Goal: Transaction & Acquisition: Download file/media

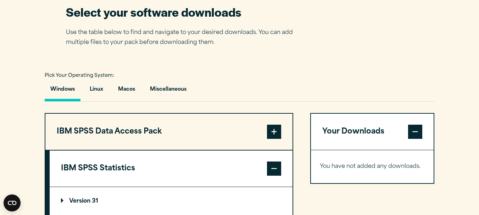
scroll to position [461, 0]
click at [125, 89] on button "Macos" at bounding box center [126, 92] width 28 height 20
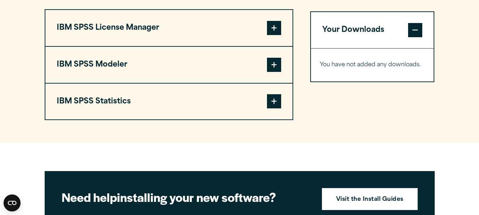
scroll to position [532, 0]
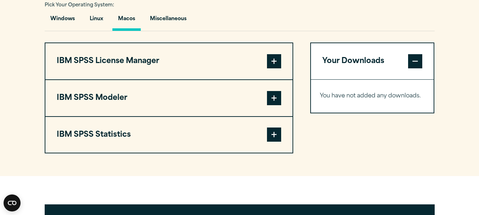
click at [265, 136] on button "IBM SPSS Statistics" at bounding box center [168, 135] width 247 height 36
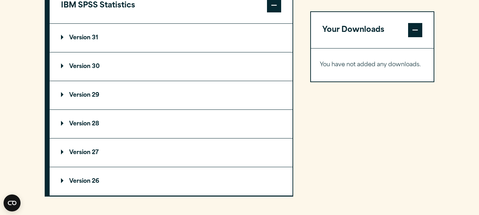
scroll to position [674, 0]
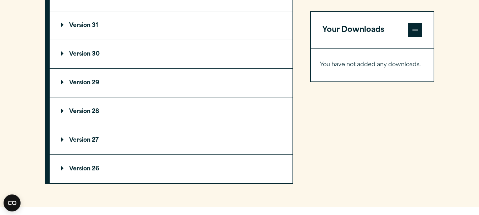
click at [60, 113] on summary "Version 28" at bounding box center [171, 112] width 243 height 28
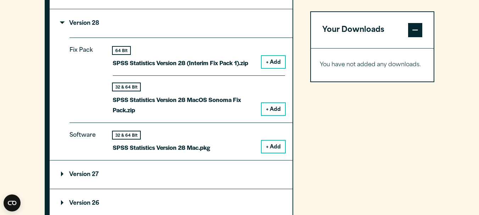
scroll to position [745, 0]
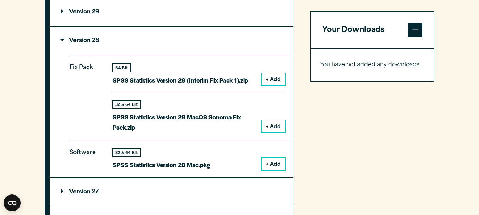
click at [268, 79] on button "+ Add" at bounding box center [273, 79] width 23 height 12
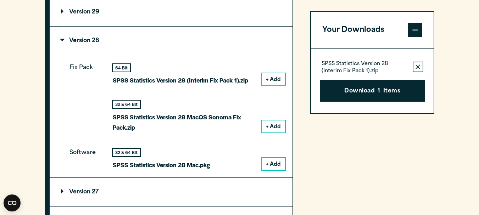
click at [270, 129] on button "+ Add" at bounding box center [273, 127] width 23 height 12
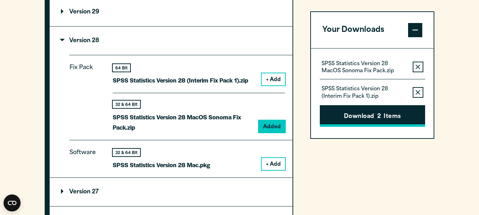
click at [372, 115] on button "Download 2 Items" at bounding box center [372, 116] width 105 height 22
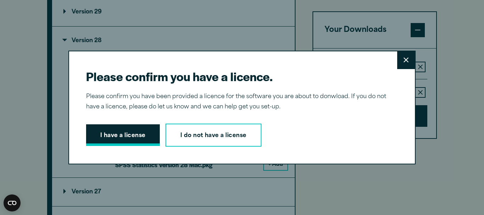
click at [137, 138] on button "I have a license" at bounding box center [123, 135] width 74 height 22
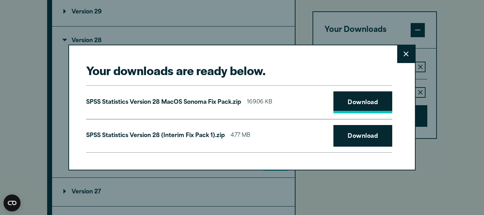
click at [350, 104] on link "Download" at bounding box center [363, 103] width 59 height 22
click at [359, 134] on link "Download" at bounding box center [363, 136] width 59 height 22
click at [398, 51] on button "Close" at bounding box center [407, 54] width 18 height 18
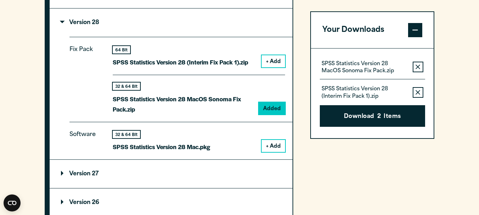
scroll to position [780, 0]
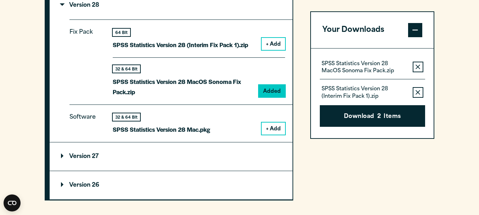
click at [201, 130] on p "SPSS Statistics Version 28 Mac.pkg" at bounding box center [162, 129] width 98 height 10
click at [276, 130] on button "+ Add" at bounding box center [273, 129] width 23 height 12
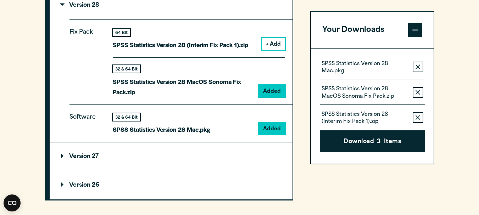
click at [414, 70] on button "Remove this item from your software download list" at bounding box center [418, 67] width 11 height 11
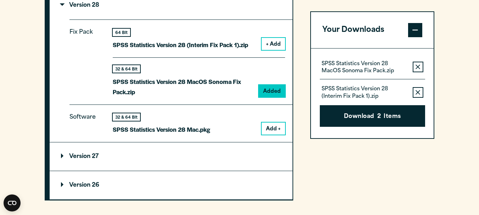
click at [133, 131] on p "SPSS Statistics Version 28 Mac.pkg" at bounding box center [162, 129] width 98 height 10
click at [61, 157] on p "Version 27" at bounding box center [80, 157] width 38 height 6
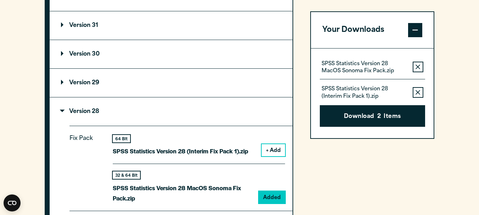
scroll to position [638, 0]
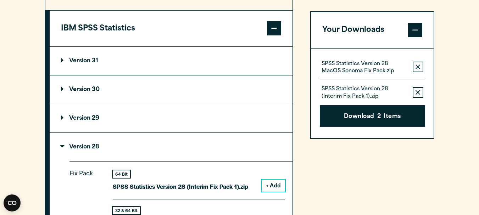
click at [64, 117] on p "Version 29" at bounding box center [80, 119] width 38 height 6
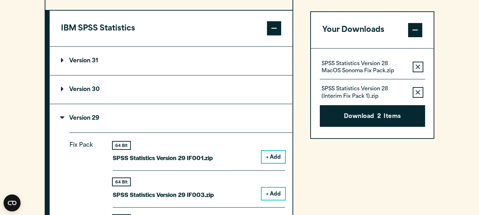
click at [63, 90] on p "Version 30" at bounding box center [80, 90] width 39 height 6
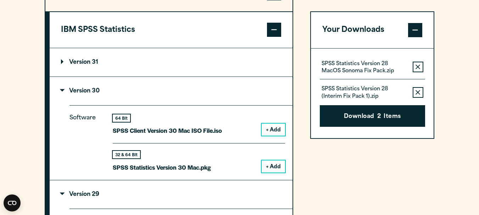
scroll to position [603, 0]
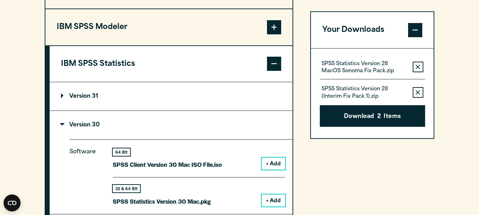
click at [64, 96] on p "Version 31" at bounding box center [79, 97] width 37 height 6
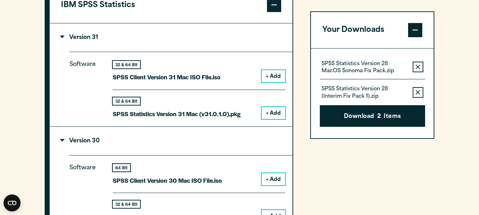
scroll to position [674, 0]
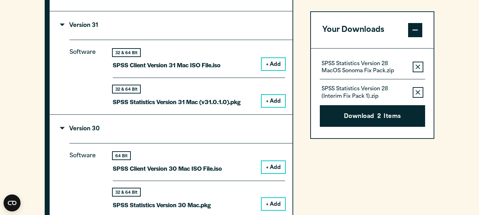
click at [67, 27] on p "Version 31" at bounding box center [79, 26] width 37 height 6
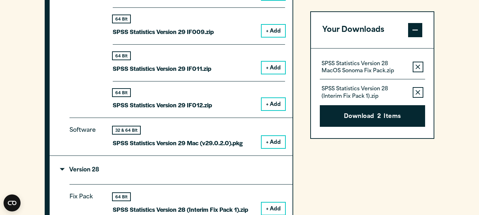
scroll to position [1170, 0]
